Goal: Transaction & Acquisition: Purchase product/service

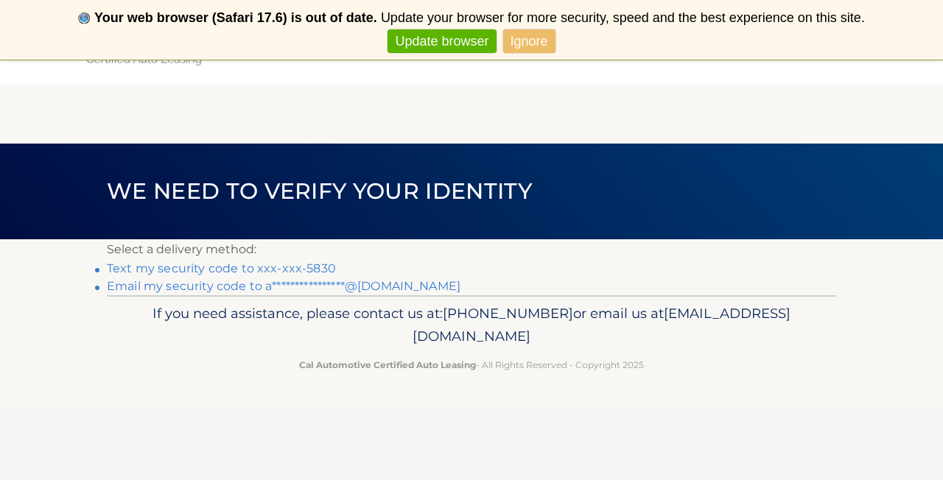
click at [306, 266] on link "Text my security code to xxx-xxx-5830" at bounding box center [221, 268] width 229 height 14
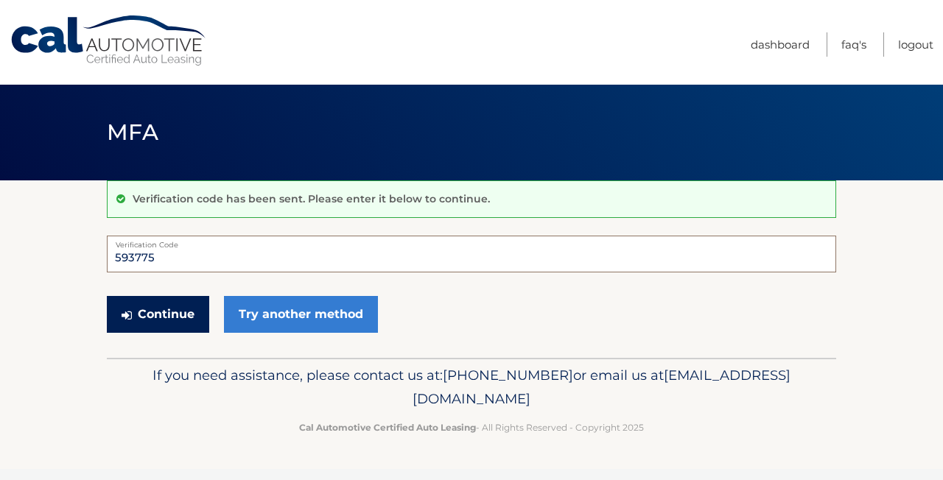
type input "593775"
click at [161, 312] on button "Continue" at bounding box center [158, 314] width 102 height 37
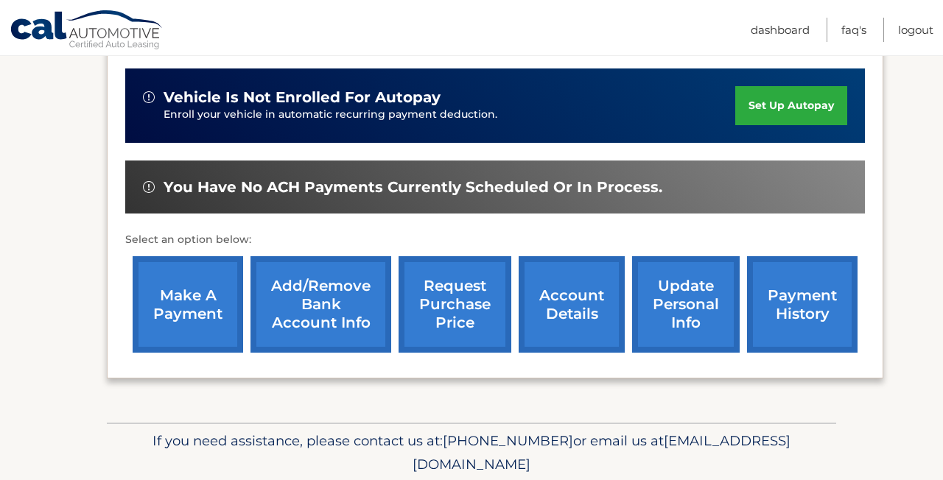
scroll to position [400, 0]
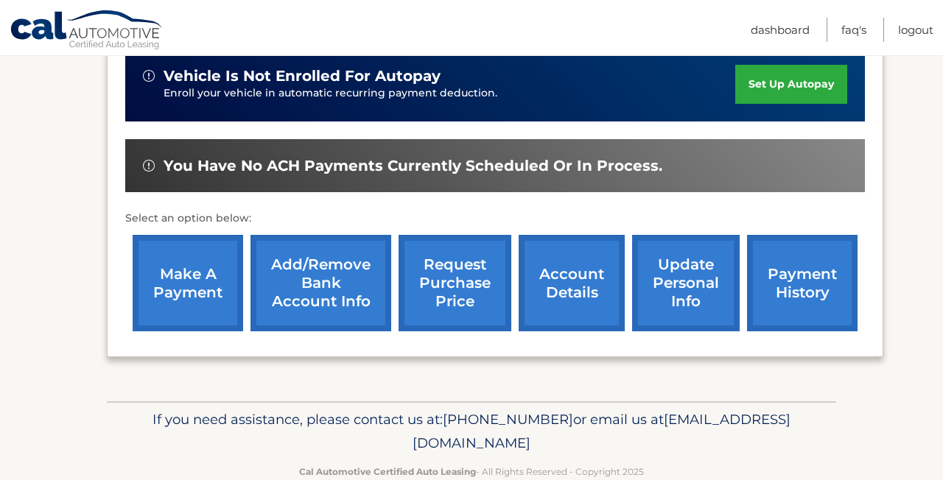
click at [210, 289] on link "make a payment" at bounding box center [188, 283] width 110 height 96
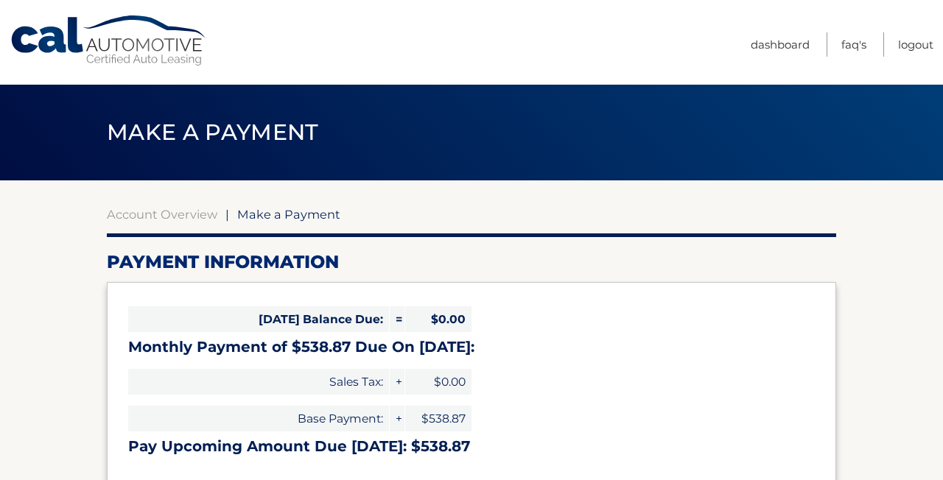
select select "NDliN2I3MDUtOWEyYy00MjJiLTgwMzQtNjNjNGIyMjZhYTA2"
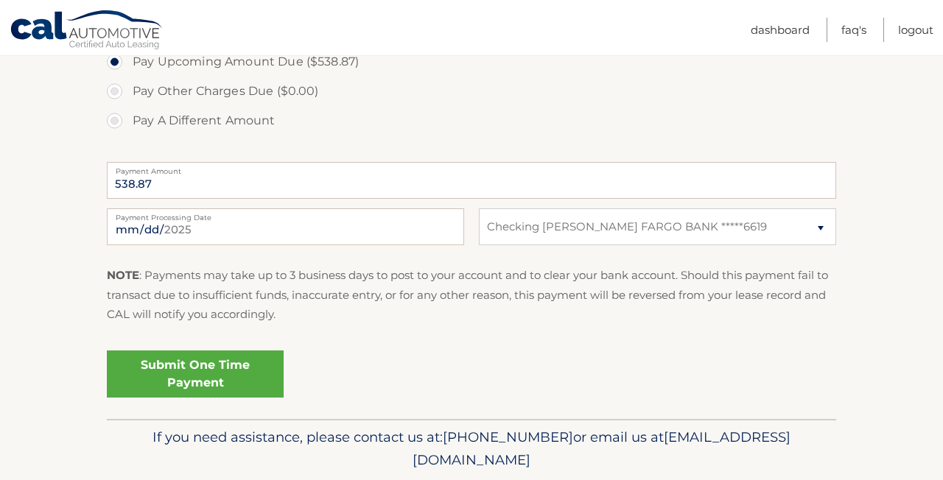
scroll to position [533, 0]
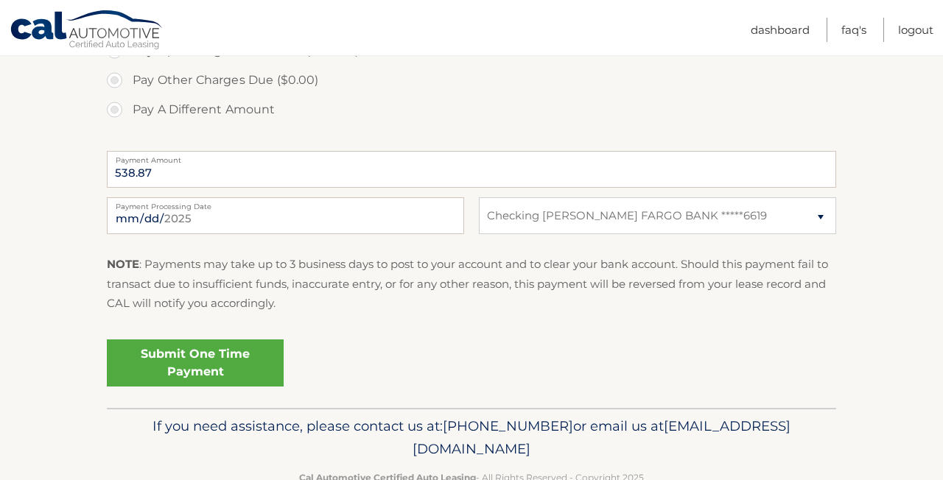
click at [214, 367] on link "Submit One Time Payment" at bounding box center [195, 363] width 177 height 47
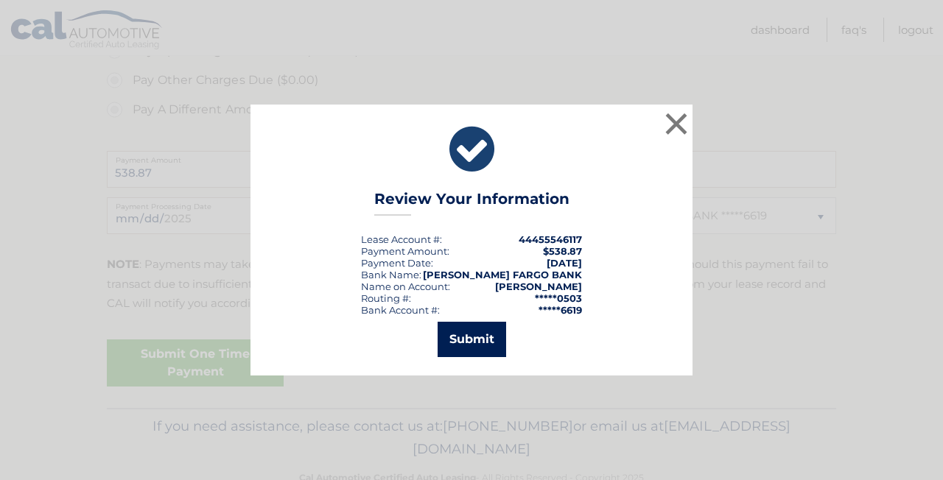
click at [482, 340] on button "Submit" at bounding box center [472, 339] width 69 height 35
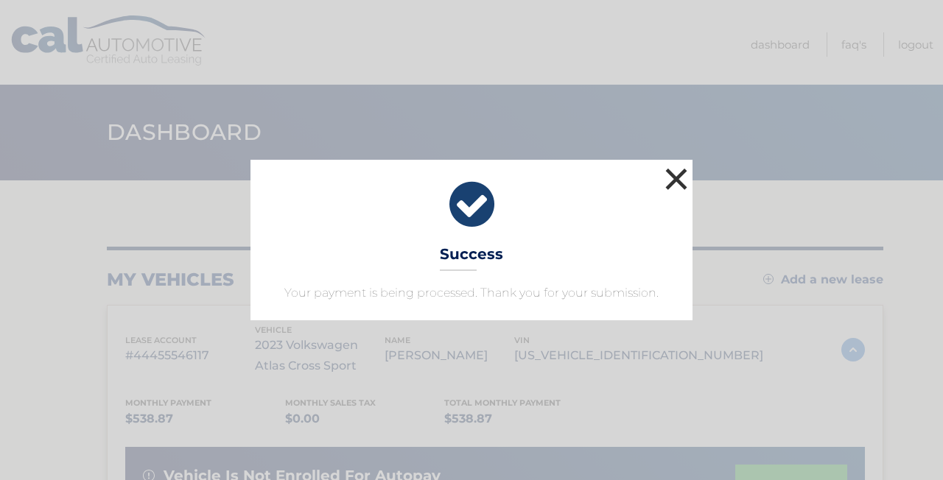
click at [677, 175] on button "×" at bounding box center [675, 178] width 29 height 29
